Goal: Download file/media

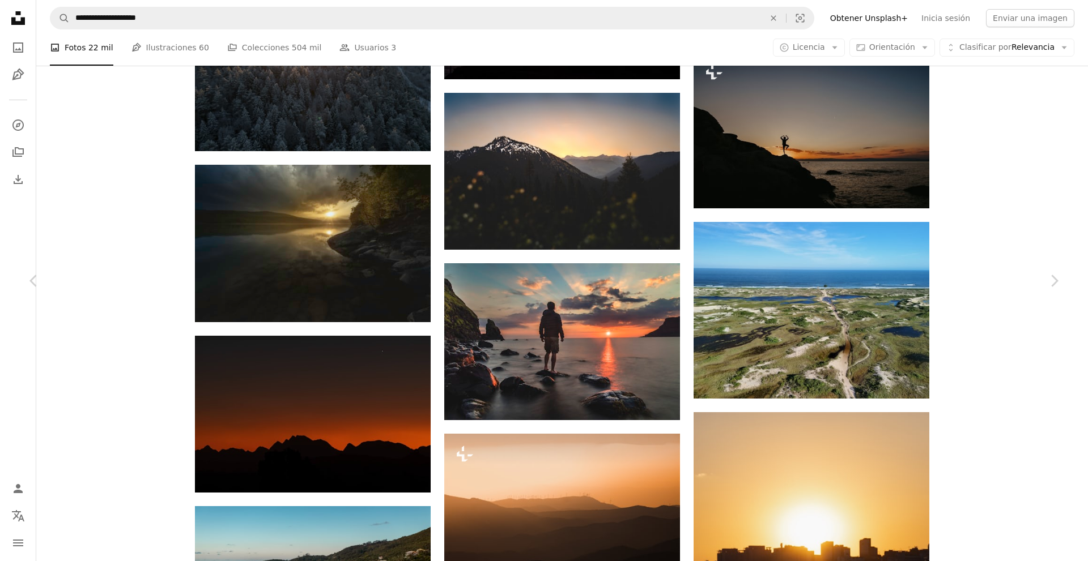
scroll to position [22829, 0]
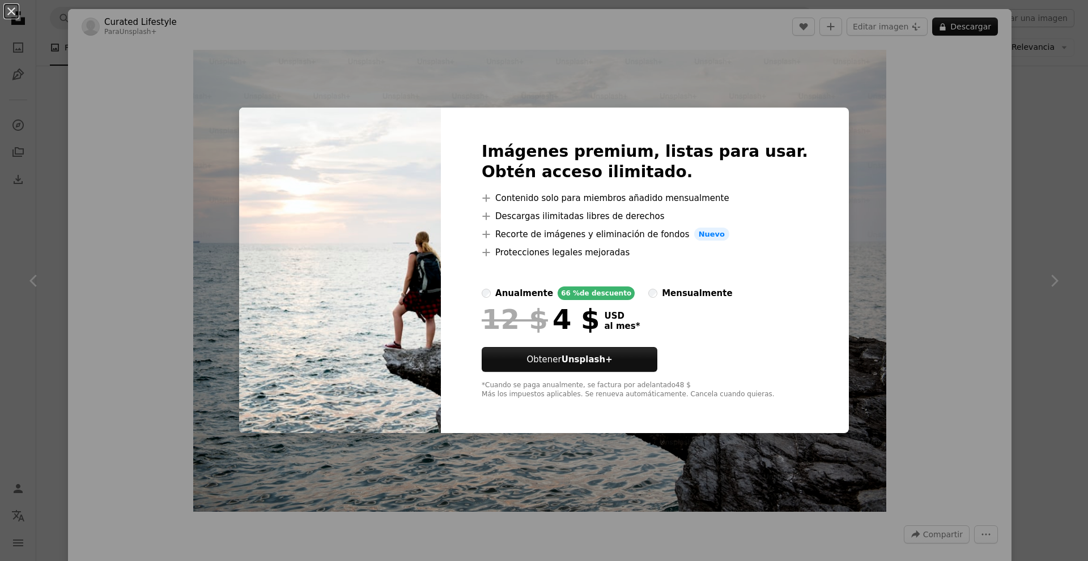
click at [932, 150] on div "An X shape Imágenes premium, listas para usar. Obtén acceso ilimitado. A plus s…" at bounding box center [544, 280] width 1088 height 561
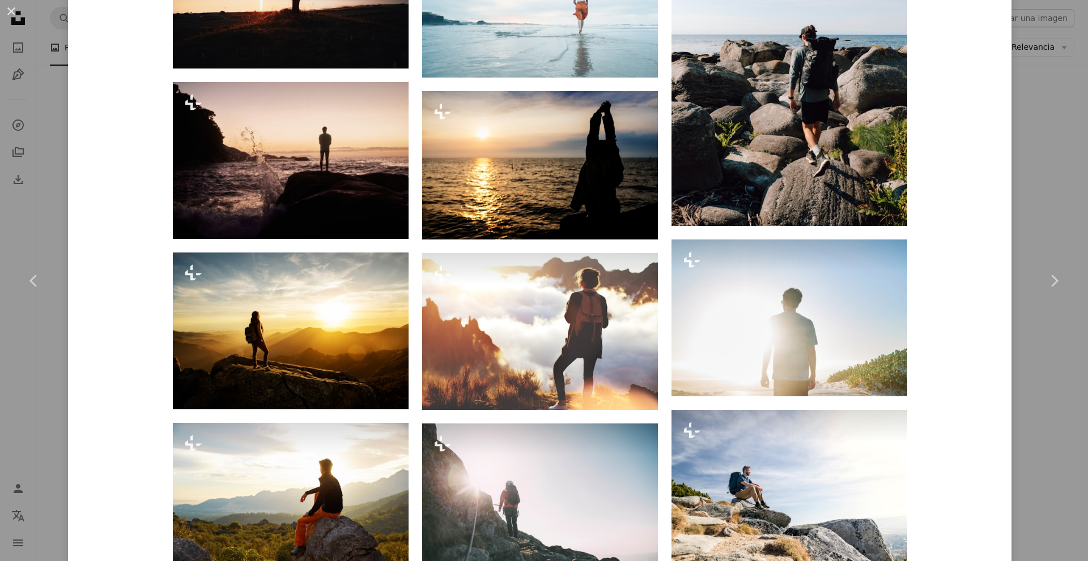
scroll to position [1416, 0]
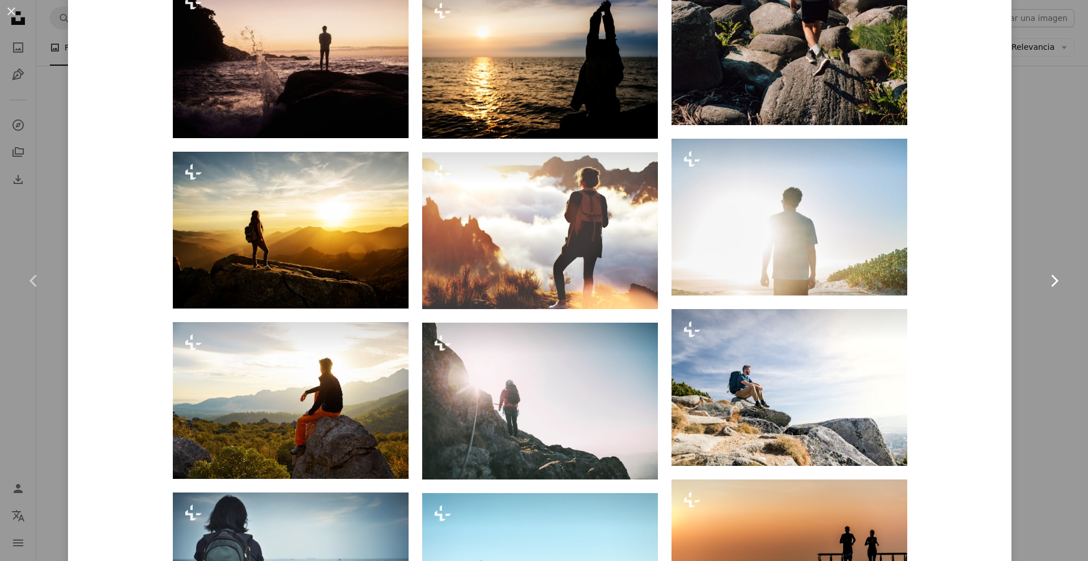
click at [1035, 327] on link "Chevron right" at bounding box center [1054, 281] width 68 height 109
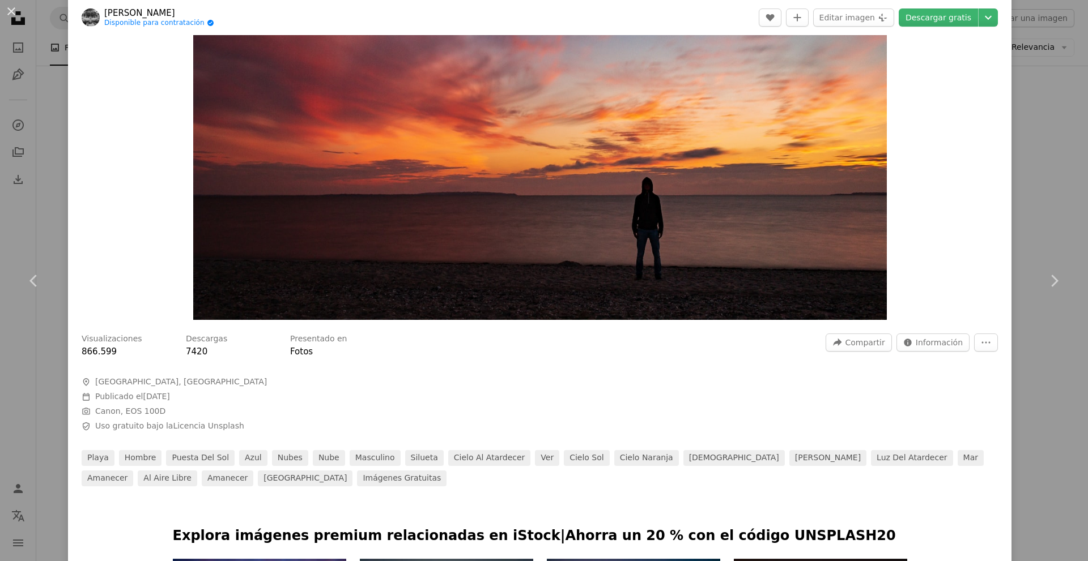
scroll to position [113, 0]
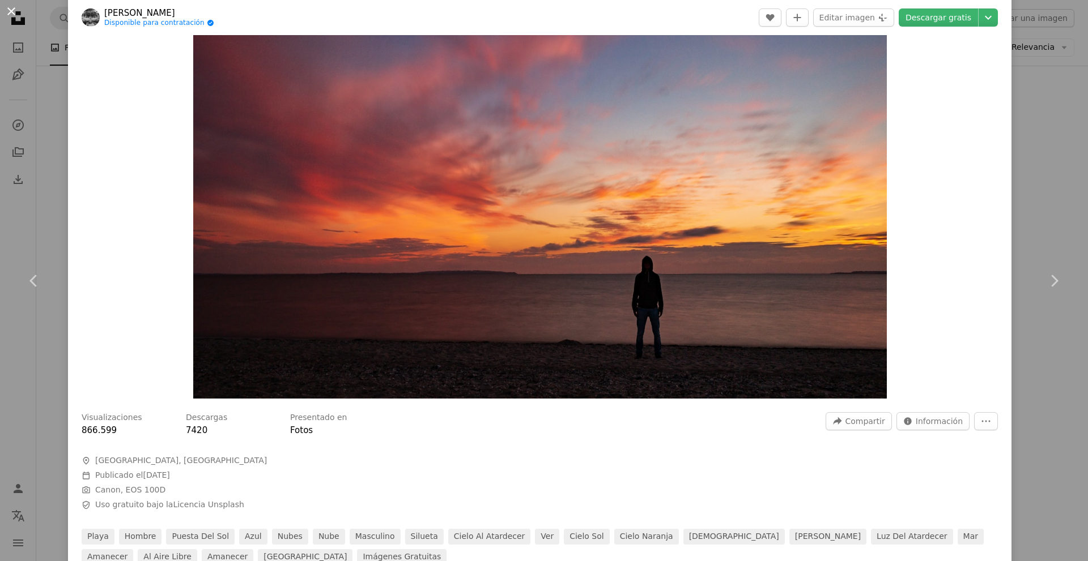
drag, startPoint x: 91, startPoint y: 35, endPoint x: 20, endPoint y: 9, distance: 74.7
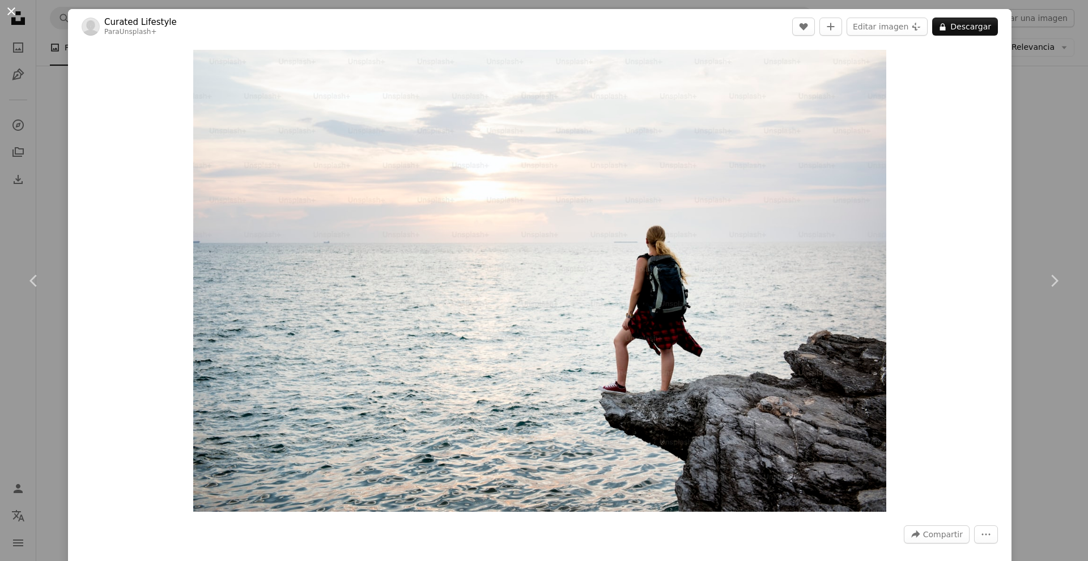
drag, startPoint x: 274, startPoint y: 79, endPoint x: 19, endPoint y: 23, distance: 261.1
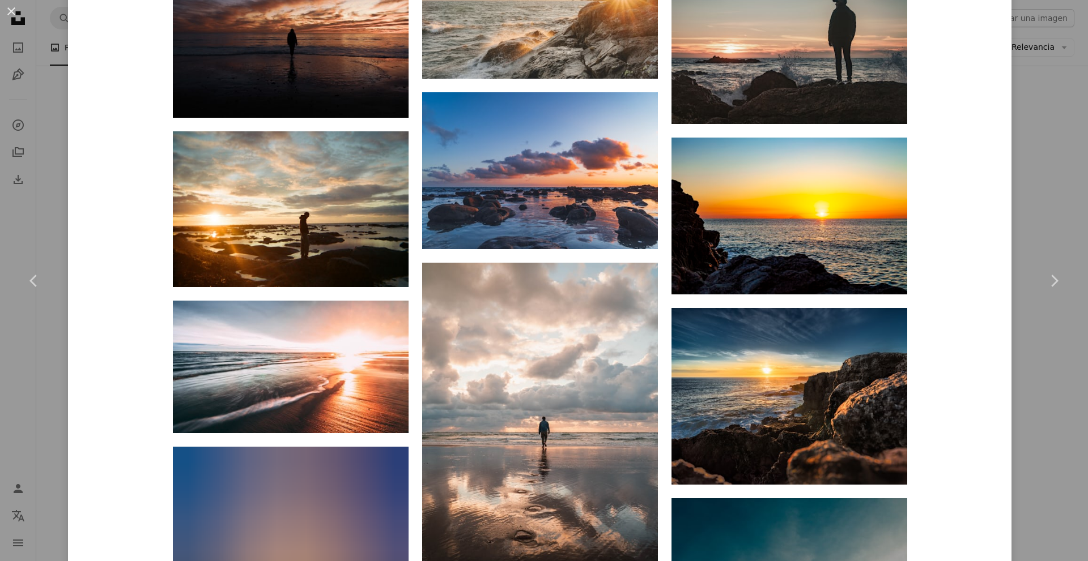
scroll to position [14290, 0]
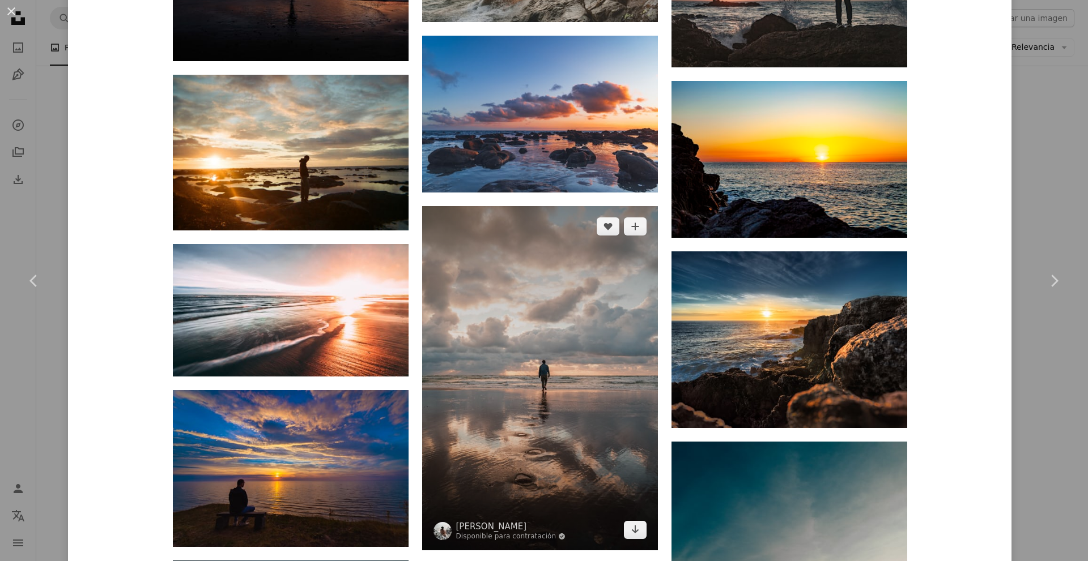
click at [521, 318] on img at bounding box center [540, 378] width 236 height 344
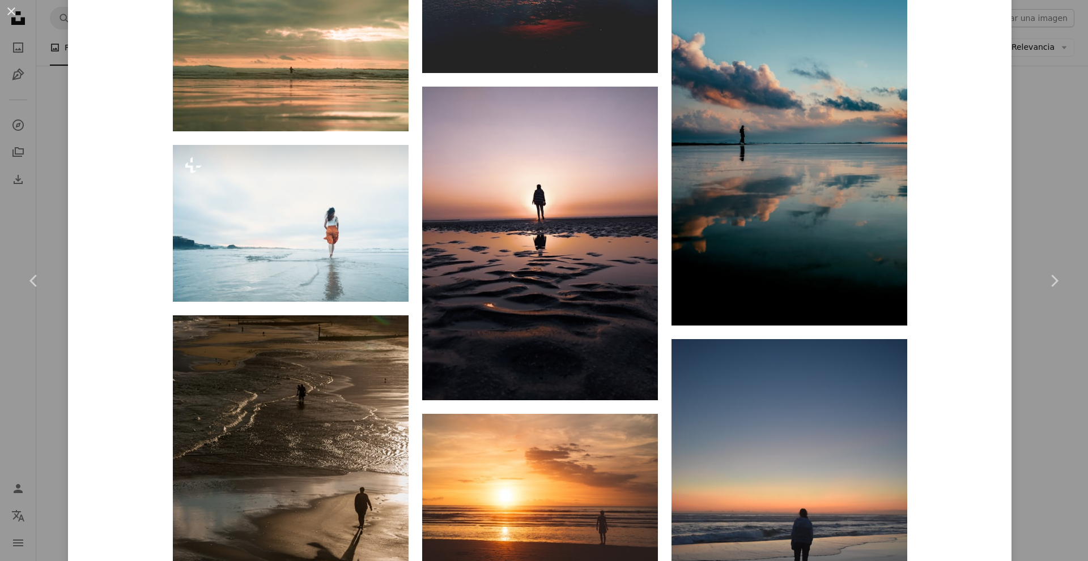
scroll to position [5922, 0]
